Goal: Navigation & Orientation: Find specific page/section

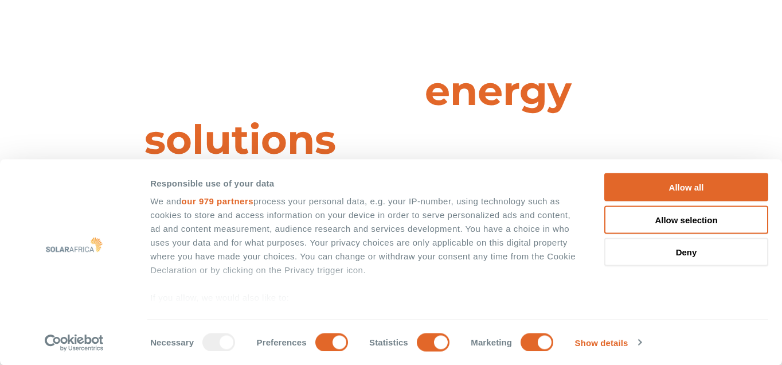
scroll to position [6, 0]
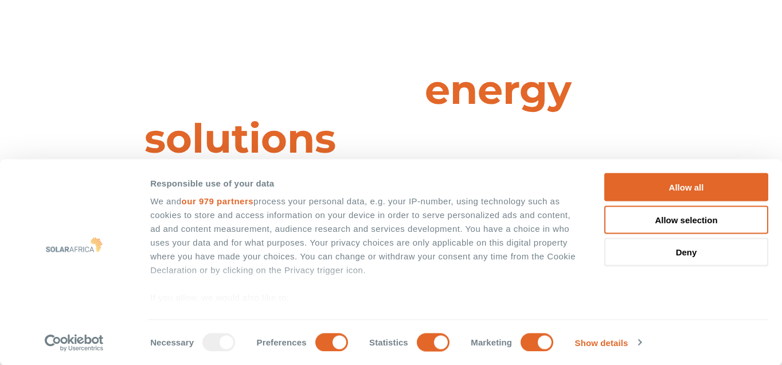
click at [381, 13] on div "Leaders in energy solutions for businesses " (Required) " indicates required fi…" at bounding box center [390, 176] width 782 height 365
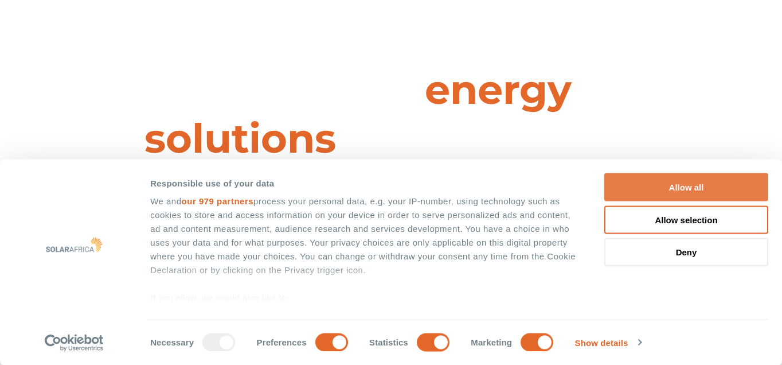
click at [691, 195] on button "Allow all" at bounding box center [686, 187] width 164 height 28
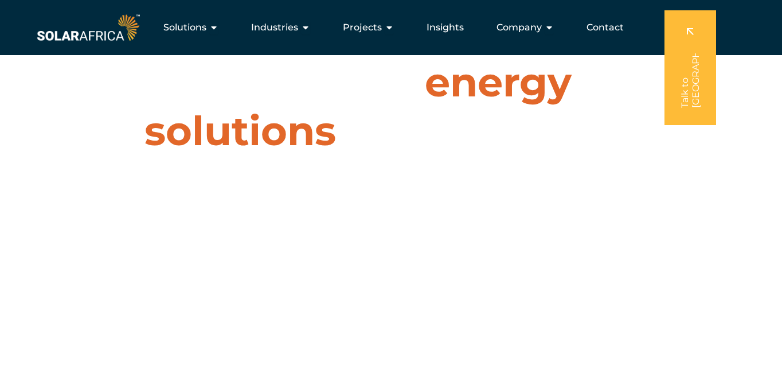
scroll to position [0, 0]
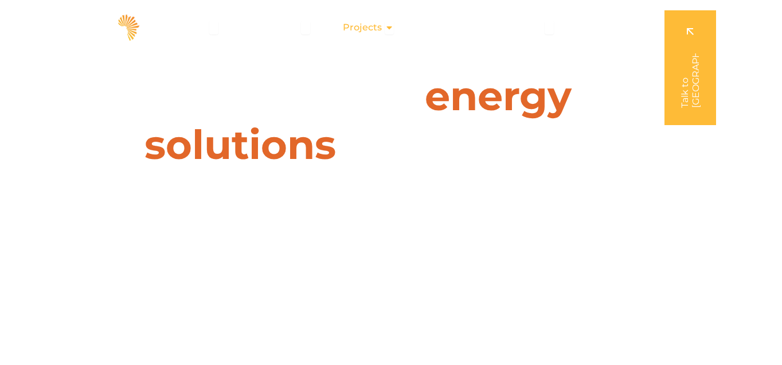
click at [371, 28] on span "Projects" at bounding box center [362, 28] width 39 height 14
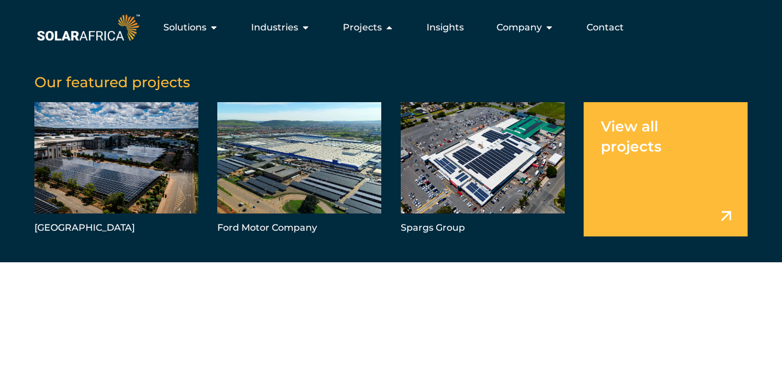
click at [705, 194] on link "Menu" at bounding box center [666, 169] width 164 height 134
